Goal: Information Seeking & Learning: Learn about a topic

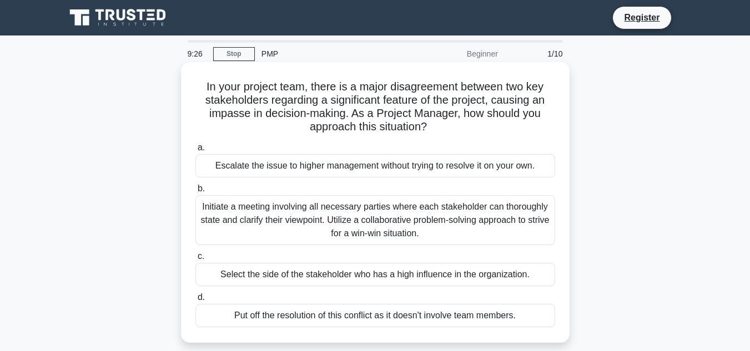
click at [283, 168] on div "Escalate the issue to higher management without trying to resolve it on your ow…" at bounding box center [375, 165] width 360 height 23
click at [195, 151] on input "a. Escalate the issue to higher management without trying to resolve it on your…" at bounding box center [195, 147] width 0 height 7
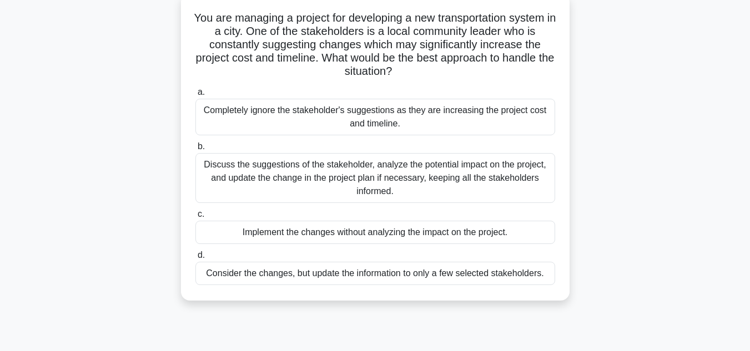
scroll to position [72, 0]
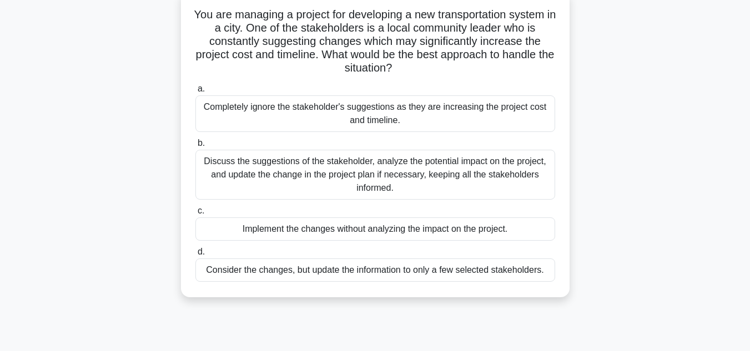
click at [304, 233] on div "Implement the changes without analyzing the impact on the project." at bounding box center [375, 229] width 360 height 23
click at [195, 215] on input "c. Implement the changes without analyzing the impact on the project." at bounding box center [195, 211] width 0 height 7
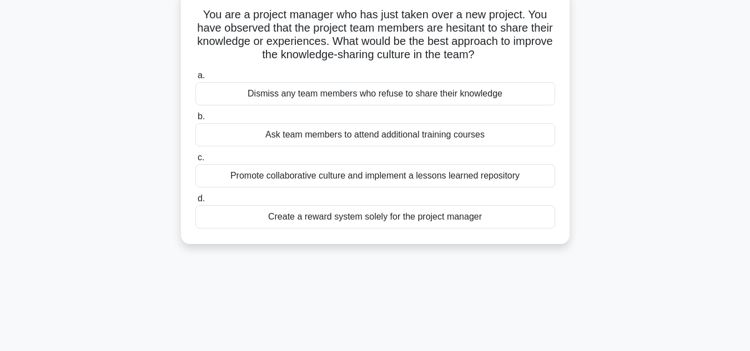
scroll to position [0, 0]
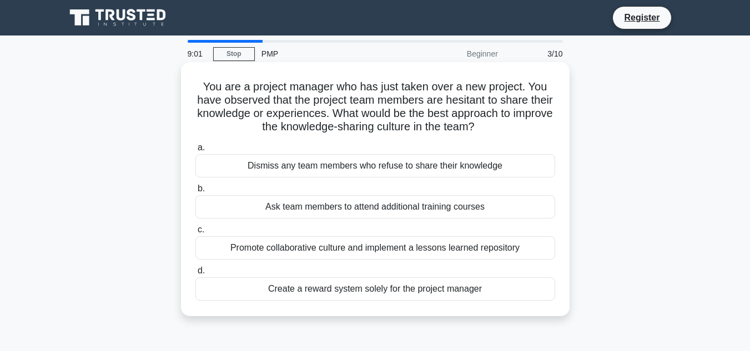
click at [278, 204] on div "Ask team members to attend additional training courses" at bounding box center [375, 206] width 360 height 23
click at [195, 193] on input "b. Ask team members to attend additional training courses" at bounding box center [195, 188] width 0 height 7
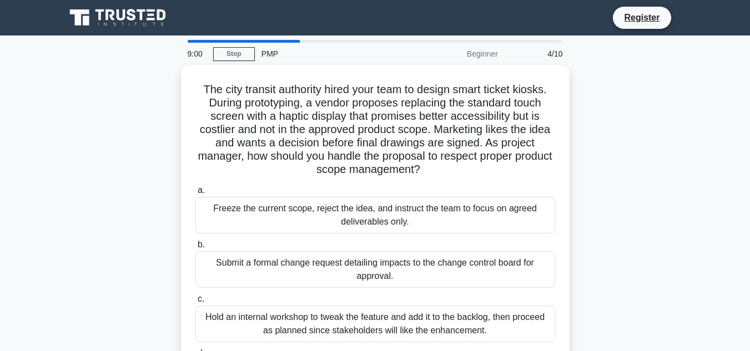
click at [278, 204] on div "Freeze the current scope, reject the idea, and instruct the team to focus on ag…" at bounding box center [375, 215] width 360 height 37
click at [195, 194] on input "a. Freeze the current scope, reject the idea, and instruct the team to focus on…" at bounding box center [195, 190] width 0 height 7
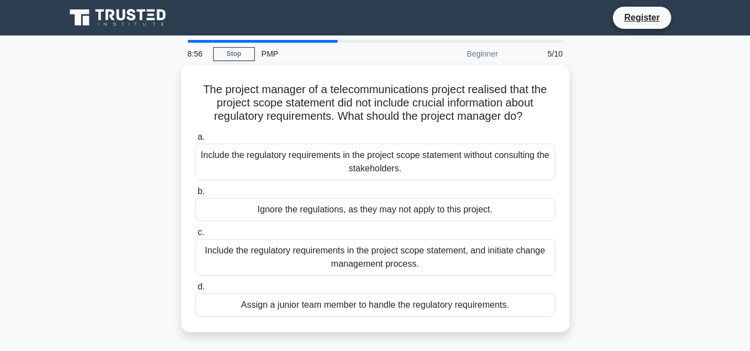
click at [278, 204] on div "Ignore the regulations, as they may not apply to this project." at bounding box center [375, 209] width 360 height 23
click at [195, 195] on input "b. Ignore the regulations, as they may not apply to this project." at bounding box center [195, 191] width 0 height 7
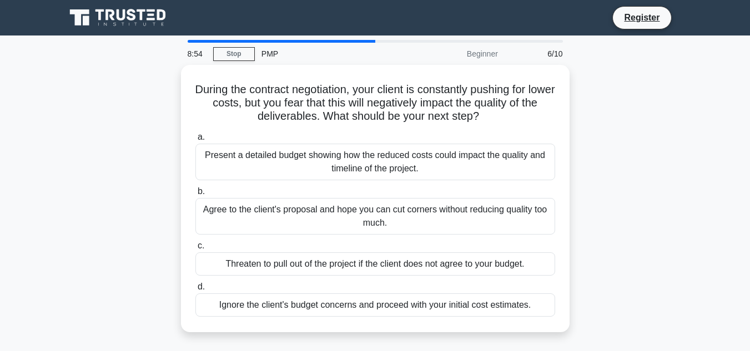
click at [278, 204] on div "Agree to the client's proposal and hope you can cut corners without reducing qu…" at bounding box center [375, 216] width 360 height 37
click at [195, 195] on input "b. Agree to the client's proposal and hope you can cut corners without reducing…" at bounding box center [195, 191] width 0 height 7
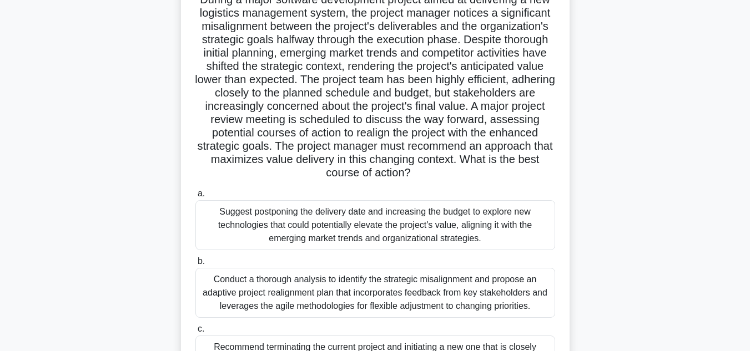
scroll to position [89, 0]
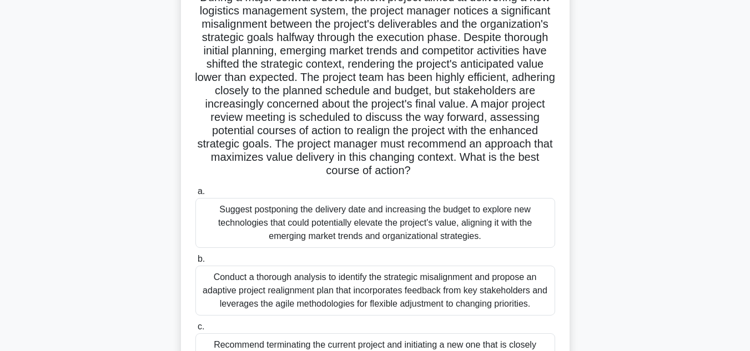
click at [280, 206] on div "Suggest postponing the delivery date and increasing the budget to explore new t…" at bounding box center [375, 223] width 360 height 50
click at [195, 195] on input "a. Suggest postponing the delivery date and increasing the budget to explore ne…" at bounding box center [195, 191] width 0 height 7
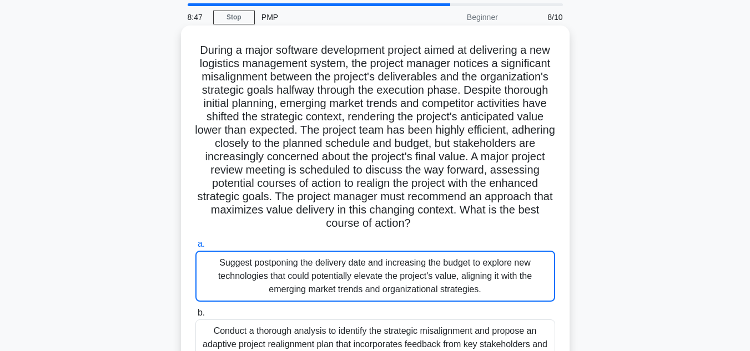
scroll to position [0, 0]
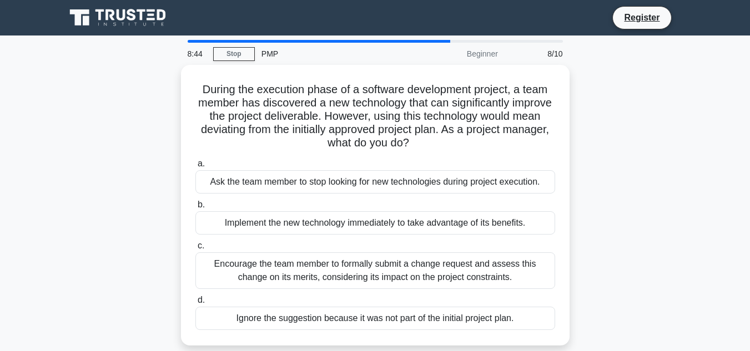
click at [280, 206] on label "b. Implement the new technology immediately to take advantage of its benefits." at bounding box center [375, 216] width 360 height 37
click at [195, 206] on input "b. Implement the new technology immediately to take advantage of its benefits." at bounding box center [195, 204] width 0 height 7
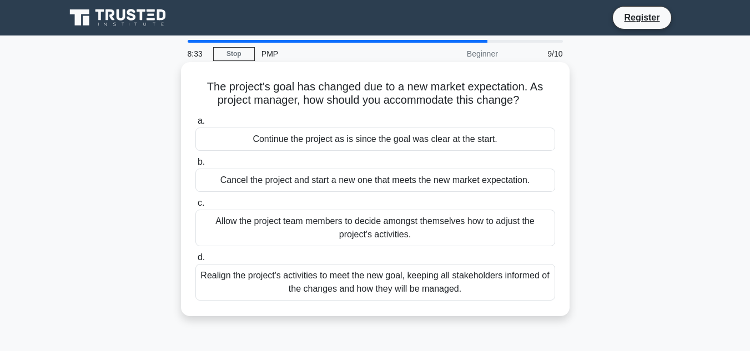
click at [291, 149] on div "Continue the project as is since the goal was clear at the start." at bounding box center [375, 139] width 360 height 23
click at [195, 125] on input "a. Continue the project as is since the goal was clear at the start." at bounding box center [195, 121] width 0 height 7
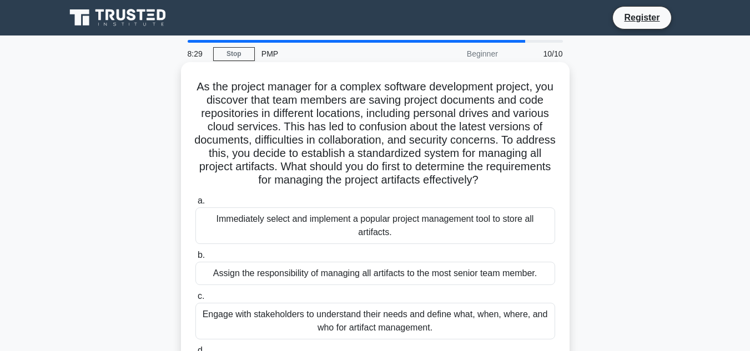
click at [320, 238] on div "Immediately select and implement a popular project management tool to store all…" at bounding box center [375, 226] width 360 height 37
click at [195, 205] on input "a. Immediately select and implement a popular project management tool to store …" at bounding box center [195, 201] width 0 height 7
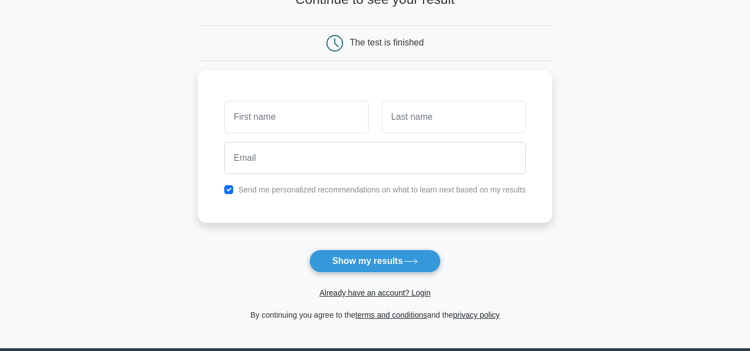
scroll to position [88, 0]
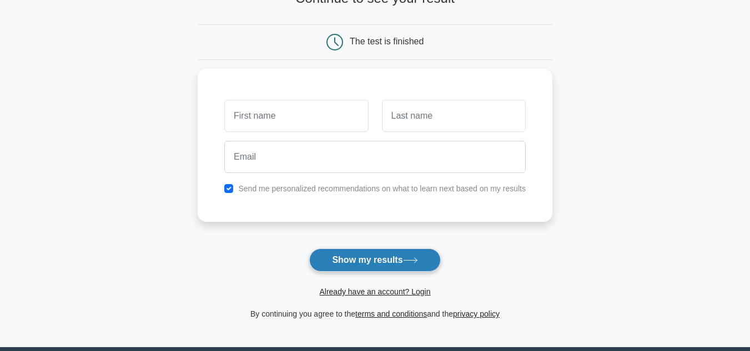
click at [351, 264] on button "Show my results" at bounding box center [374, 260] width 131 height 23
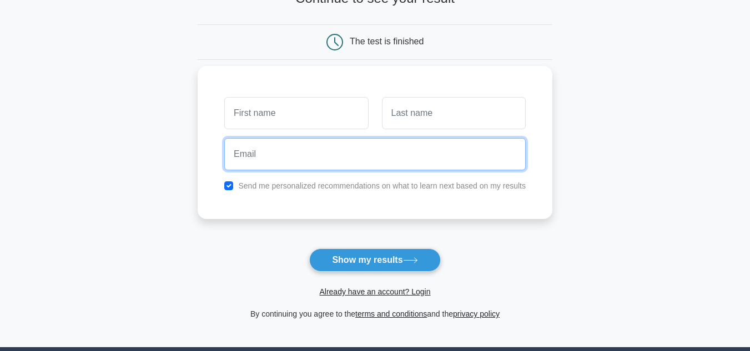
click at [293, 168] on input "email" at bounding box center [374, 154] width 301 height 32
type input "mafelehetserethabile@gmail.com"
click at [394, 161] on input "mafelehetserethabile@gmail.com" at bounding box center [374, 154] width 301 height 32
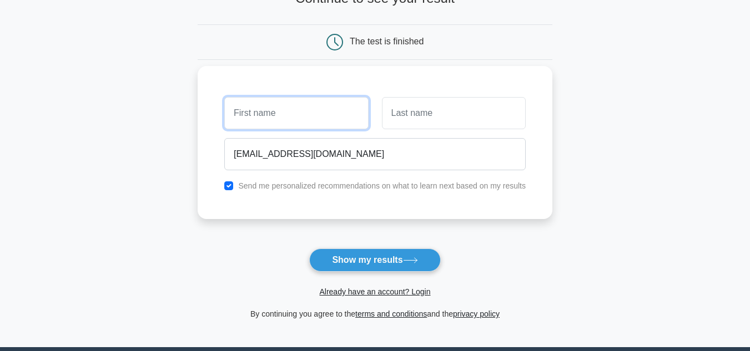
click at [329, 104] on input "text" at bounding box center [296, 113] width 144 height 32
type input "Rethabile"
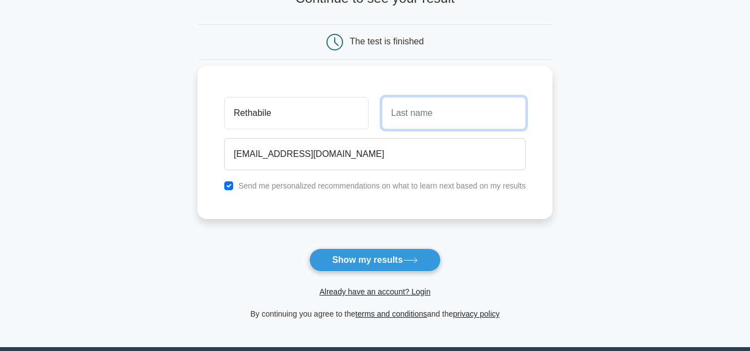
click at [401, 121] on input "text" at bounding box center [454, 113] width 144 height 32
type input "Mafelehetse"
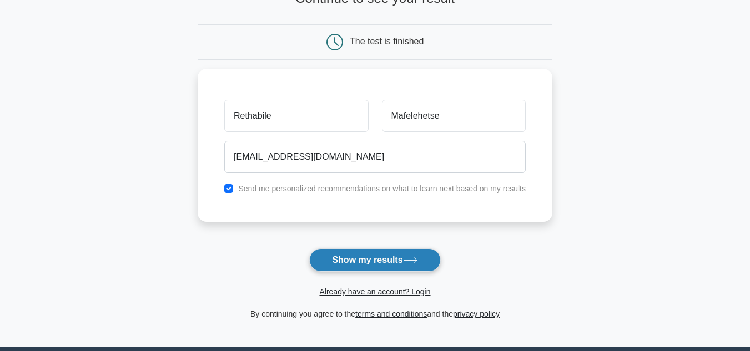
click at [387, 250] on button "Show my results" at bounding box center [374, 260] width 131 height 23
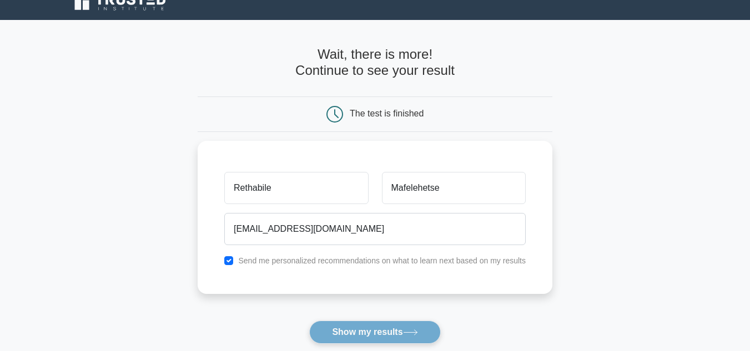
scroll to position [13, 0]
